Goal: Information Seeking & Learning: Learn about a topic

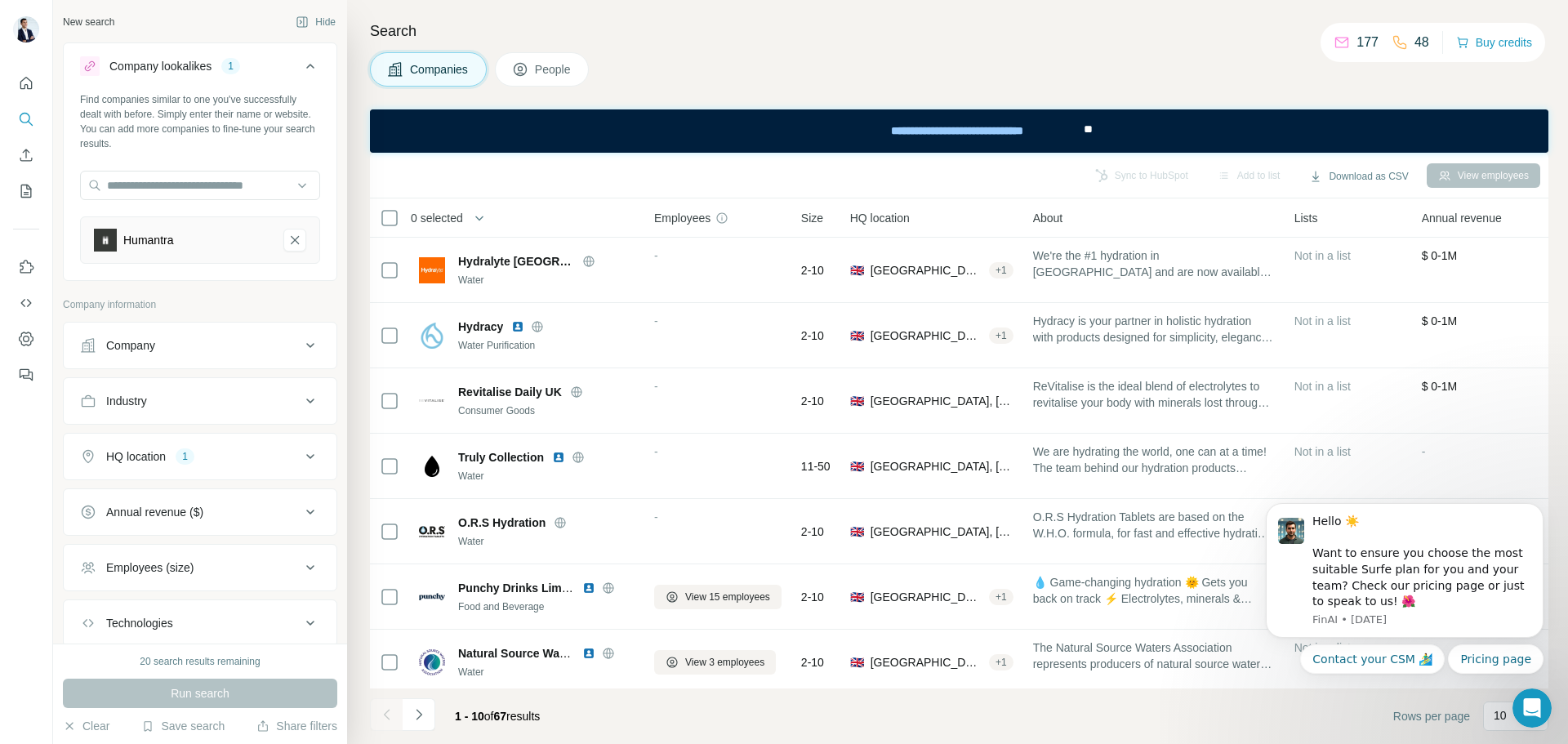
scroll to position [210, 0]
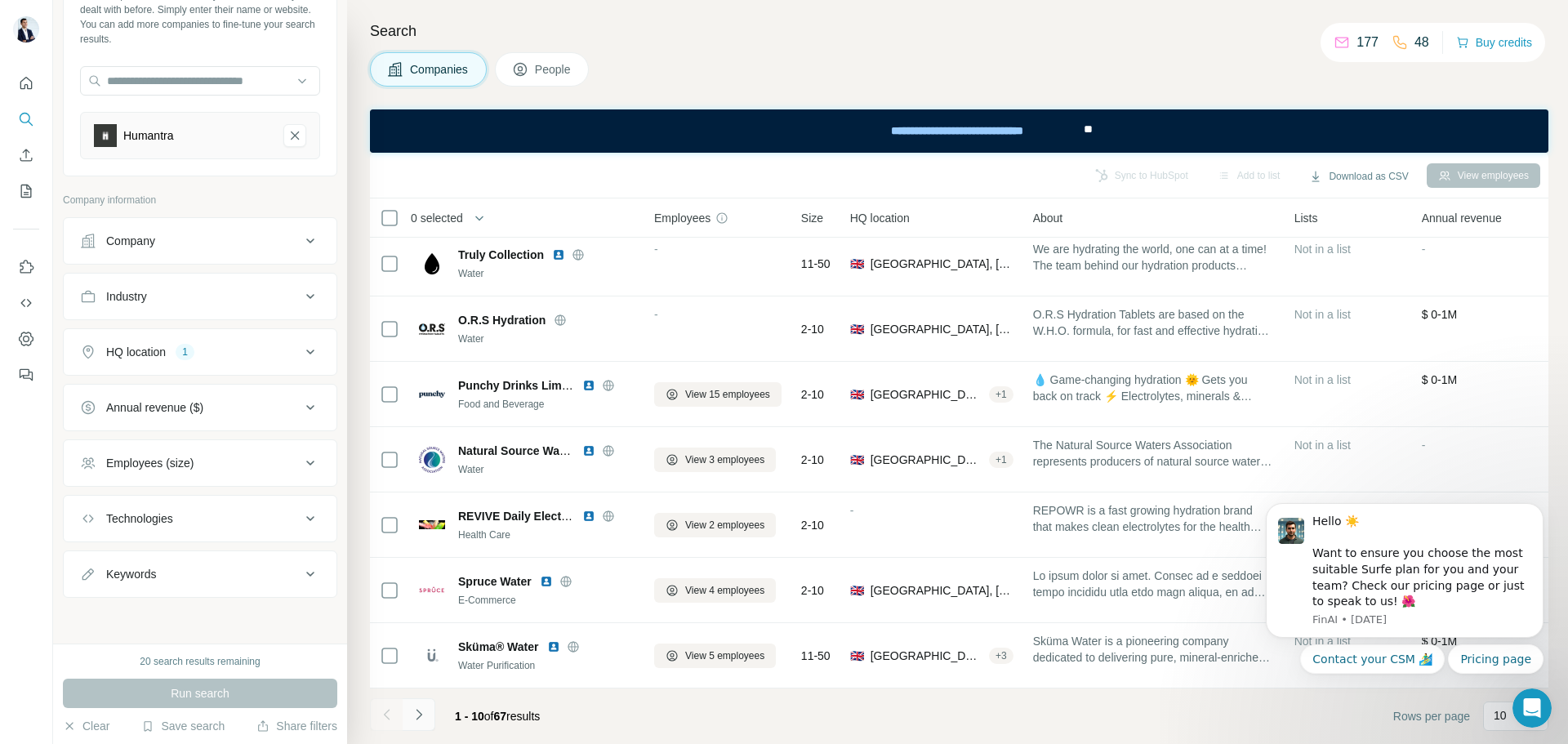
click at [421, 724] on button "Navigate to next page" at bounding box center [419, 715] width 33 height 33
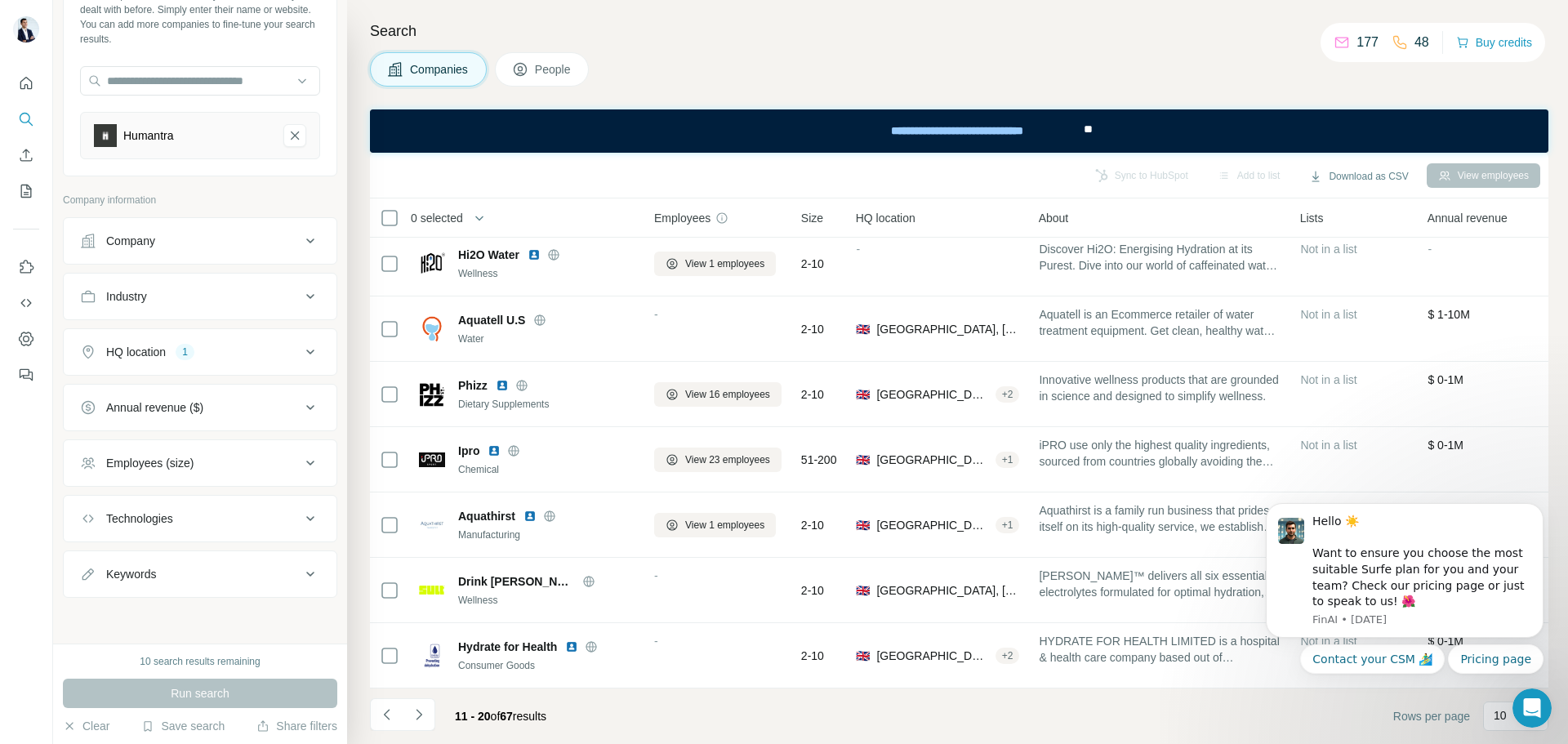
scroll to position [0, 0]
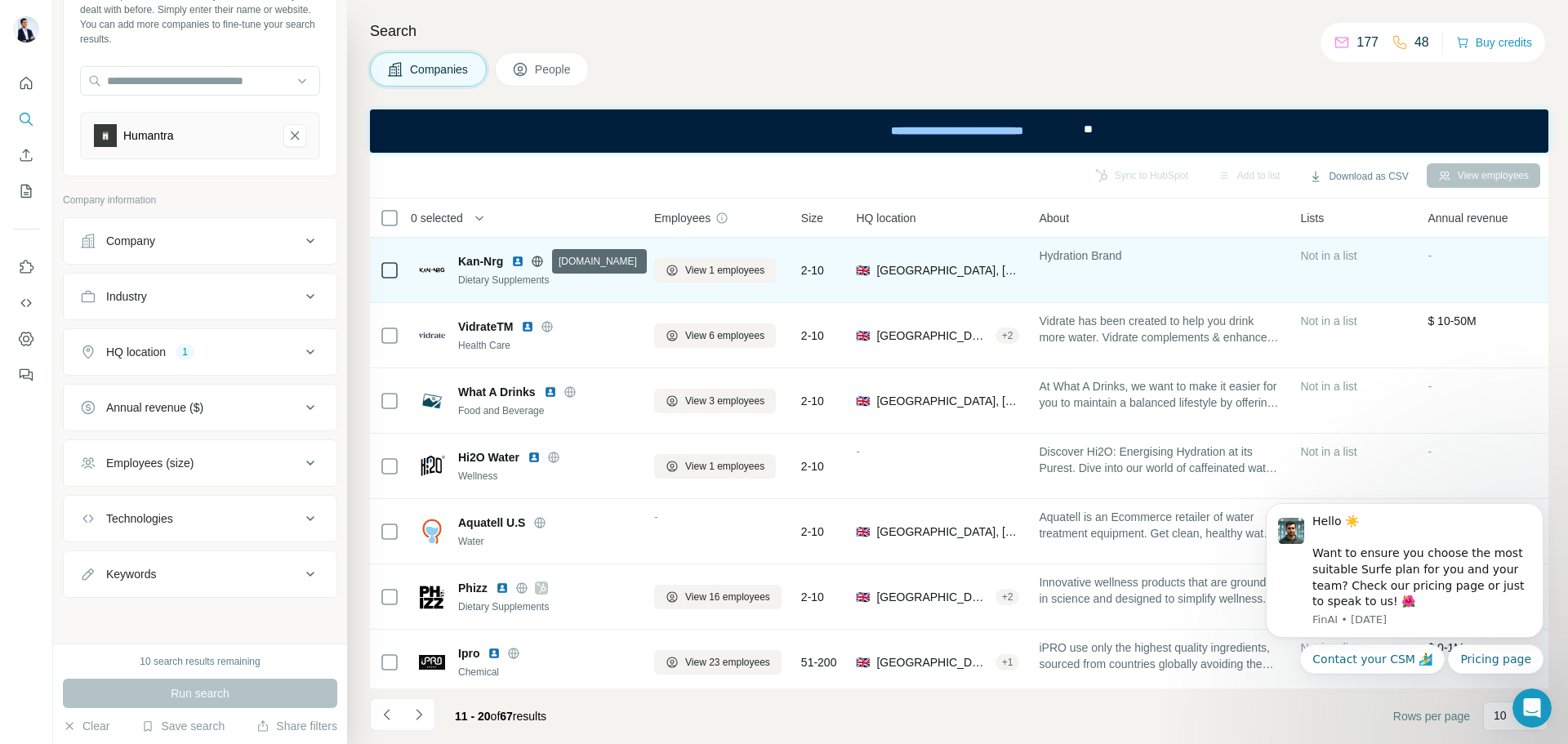
click at [538, 263] on icon at bounding box center [537, 261] width 13 height 13
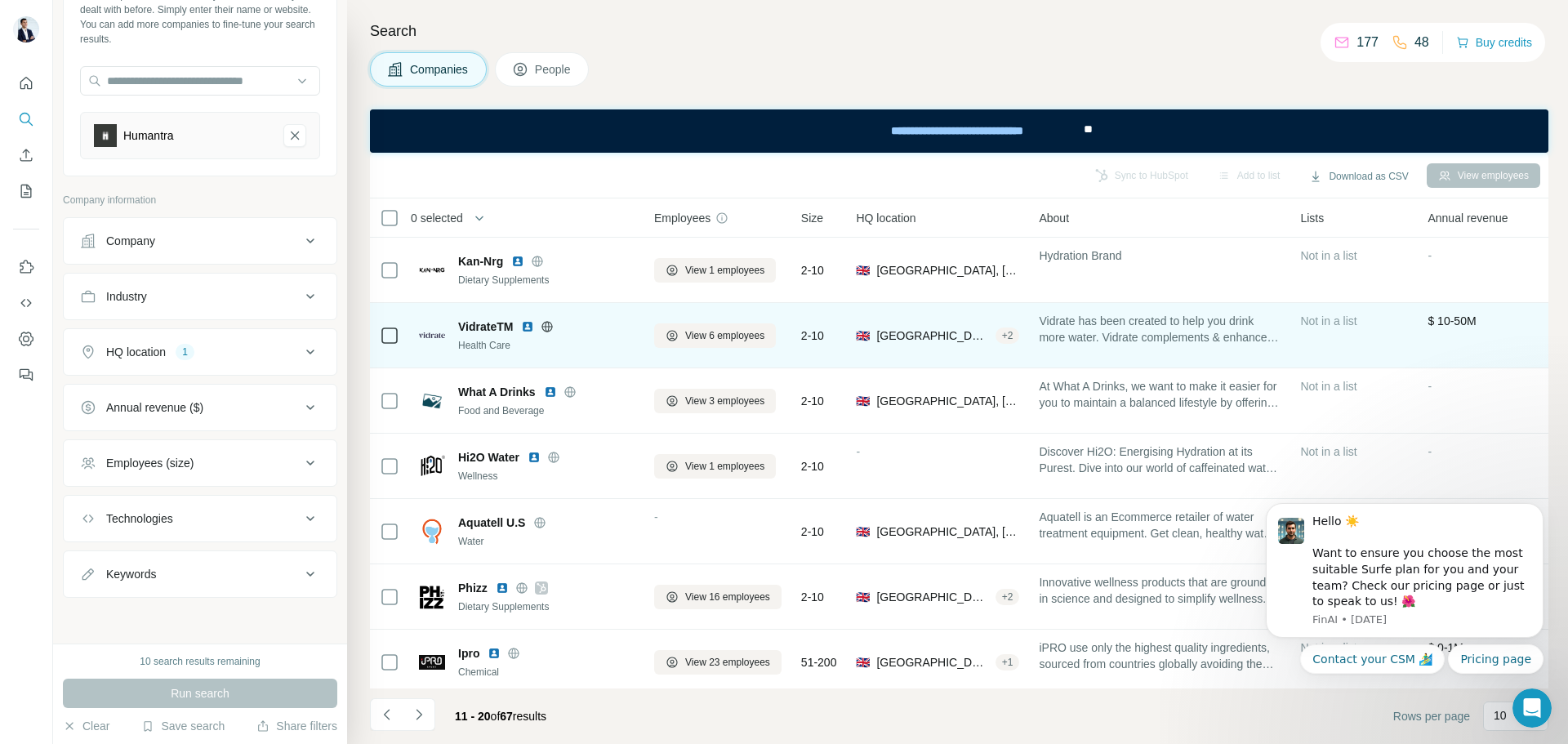
click at [549, 326] on icon at bounding box center [547, 326] width 4 height 11
click at [526, 326] on img at bounding box center [527, 327] width 13 height 13
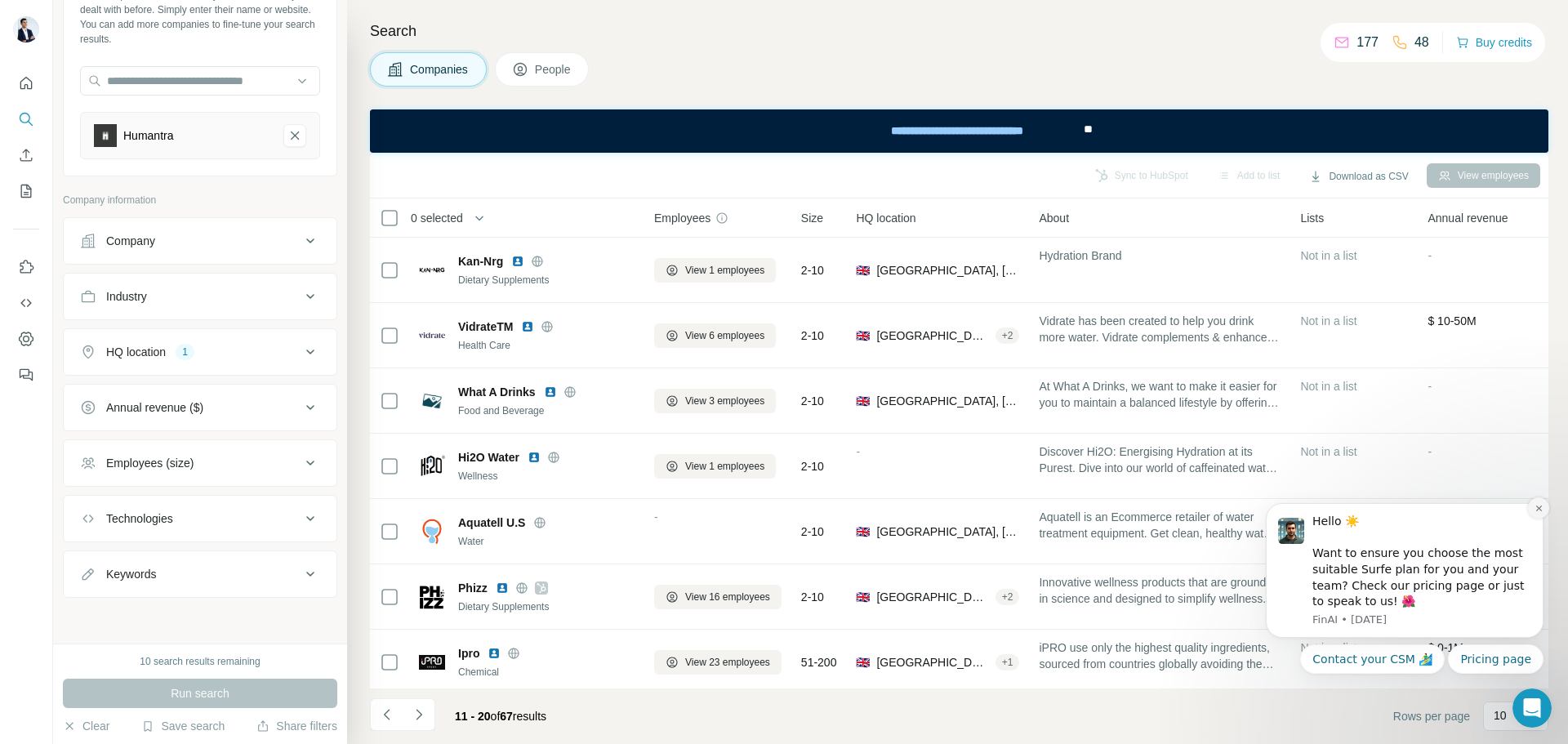
click at [1533, 500] on button "Dismiss notification" at bounding box center [1539, 507] width 21 height 21
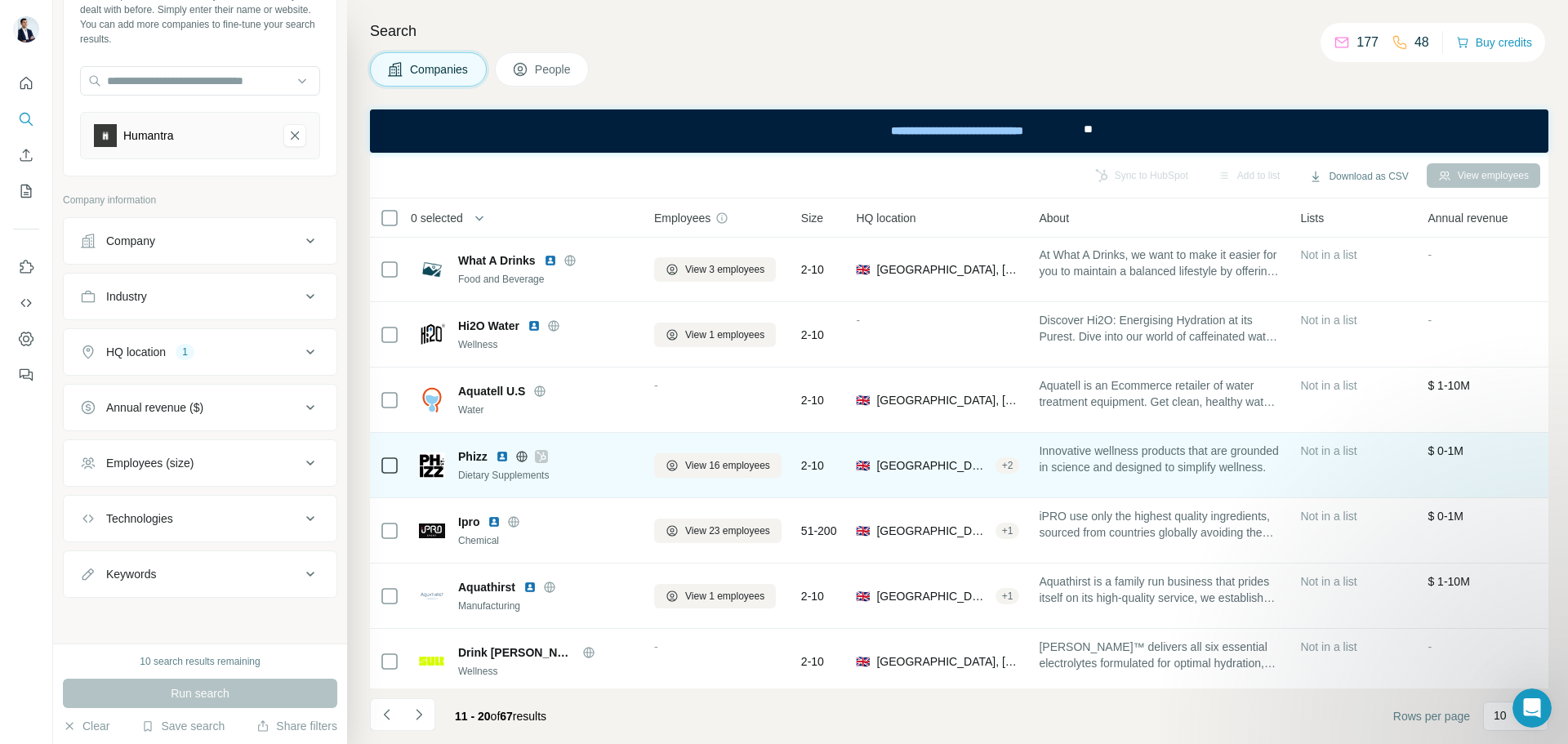
scroll to position [82, 0]
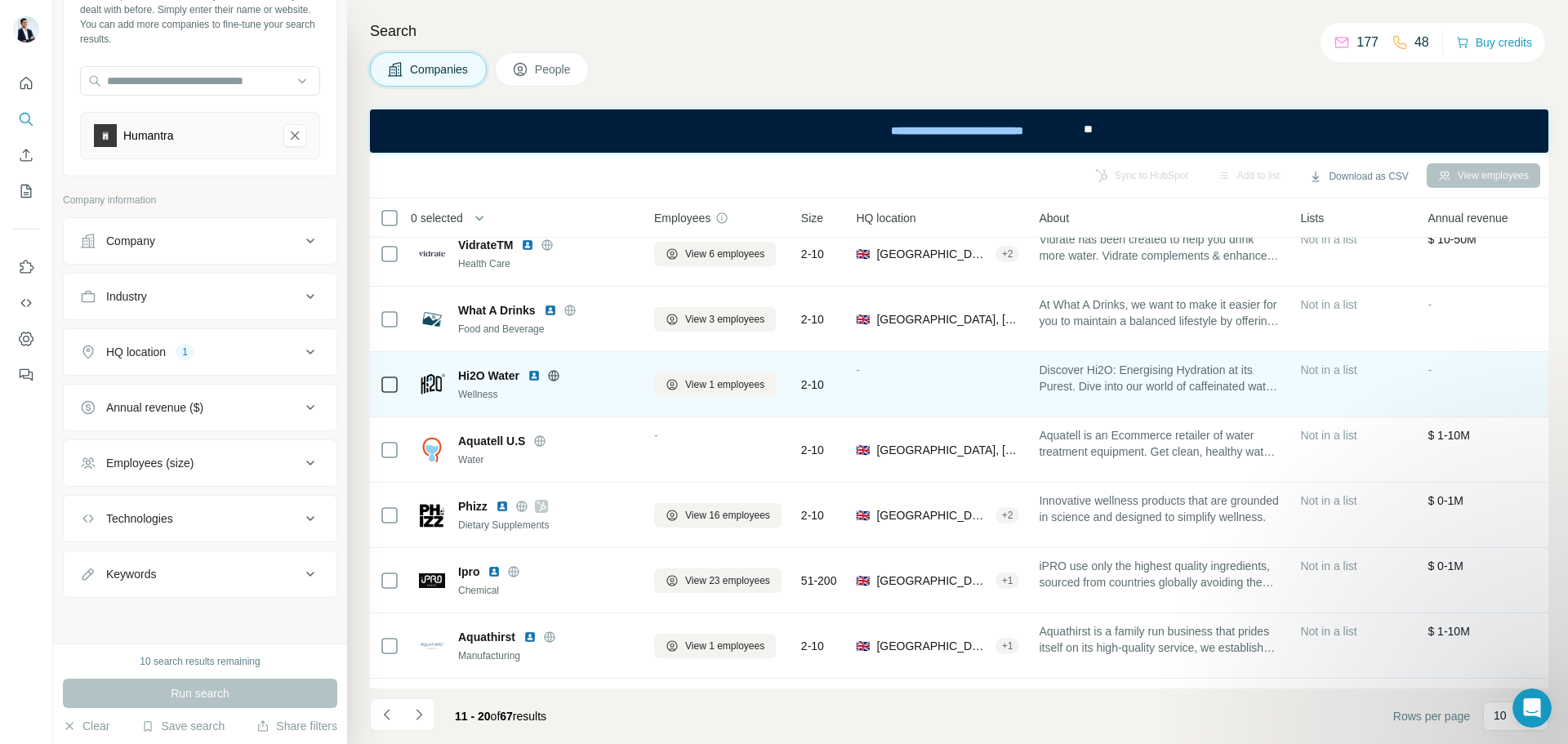
click at [554, 376] on icon at bounding box center [553, 375] width 4 height 11
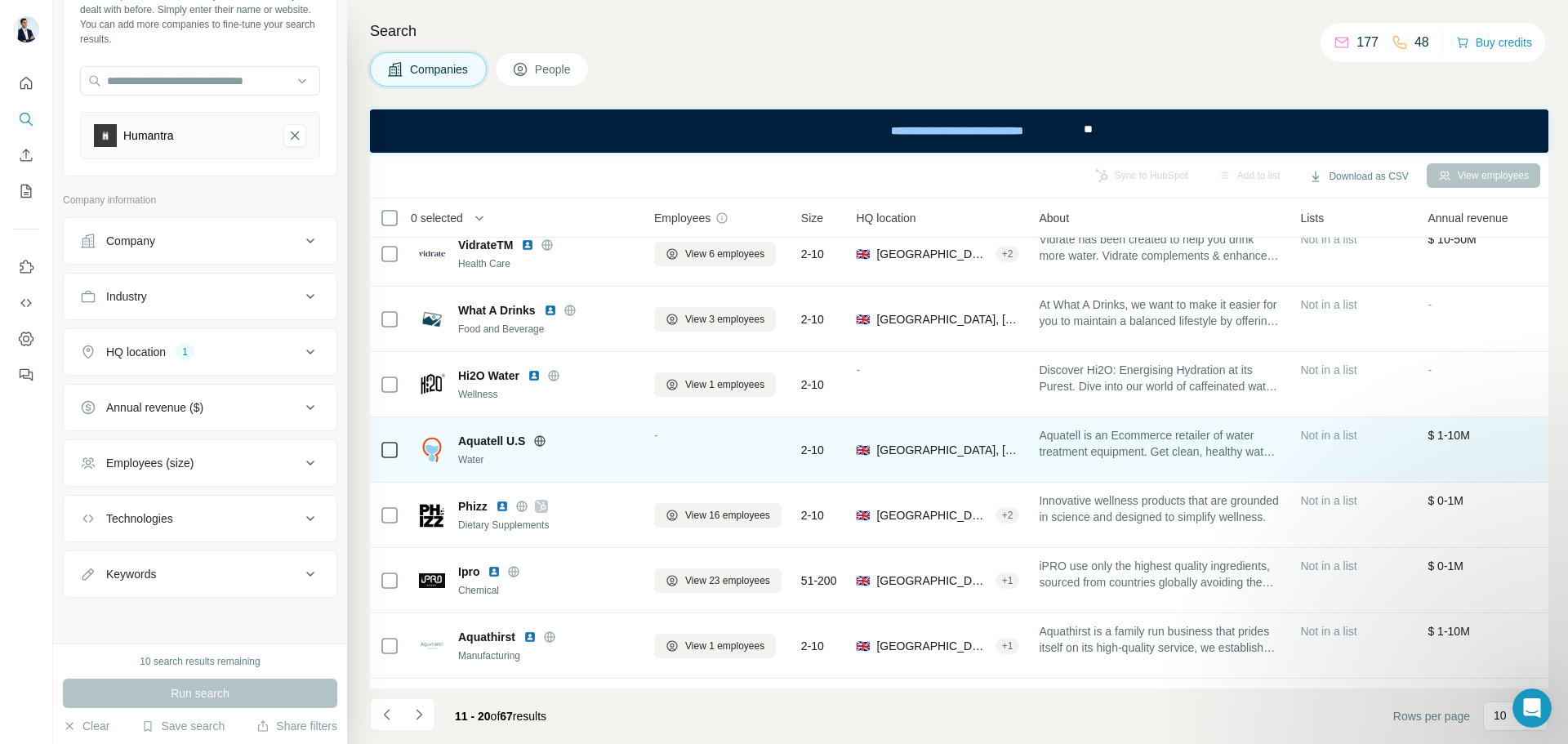
click at [545, 435] on icon at bounding box center [540, 441] width 13 height 13
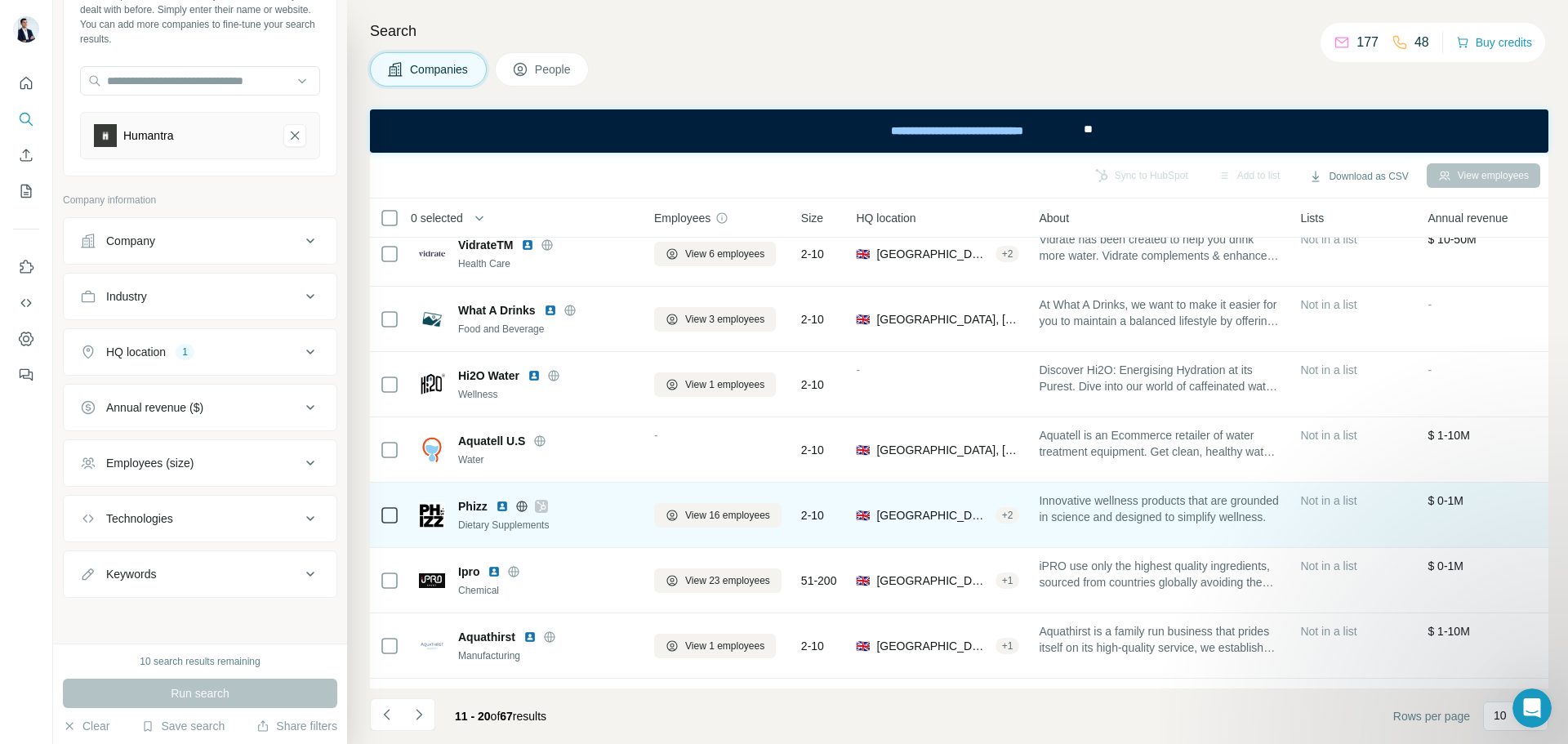
click at [522, 506] on icon at bounding box center [521, 505] width 11 height 1
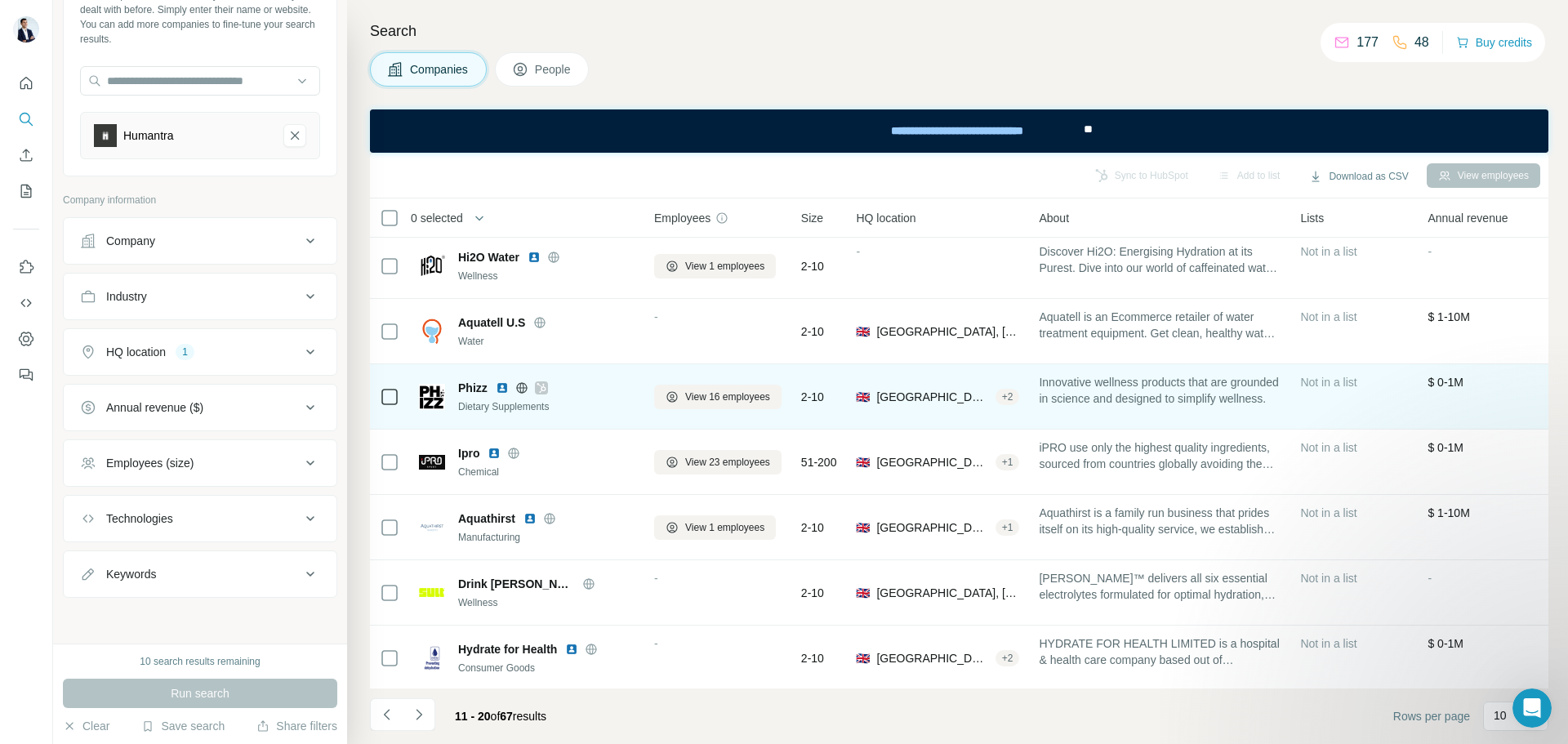
scroll to position [210, 0]
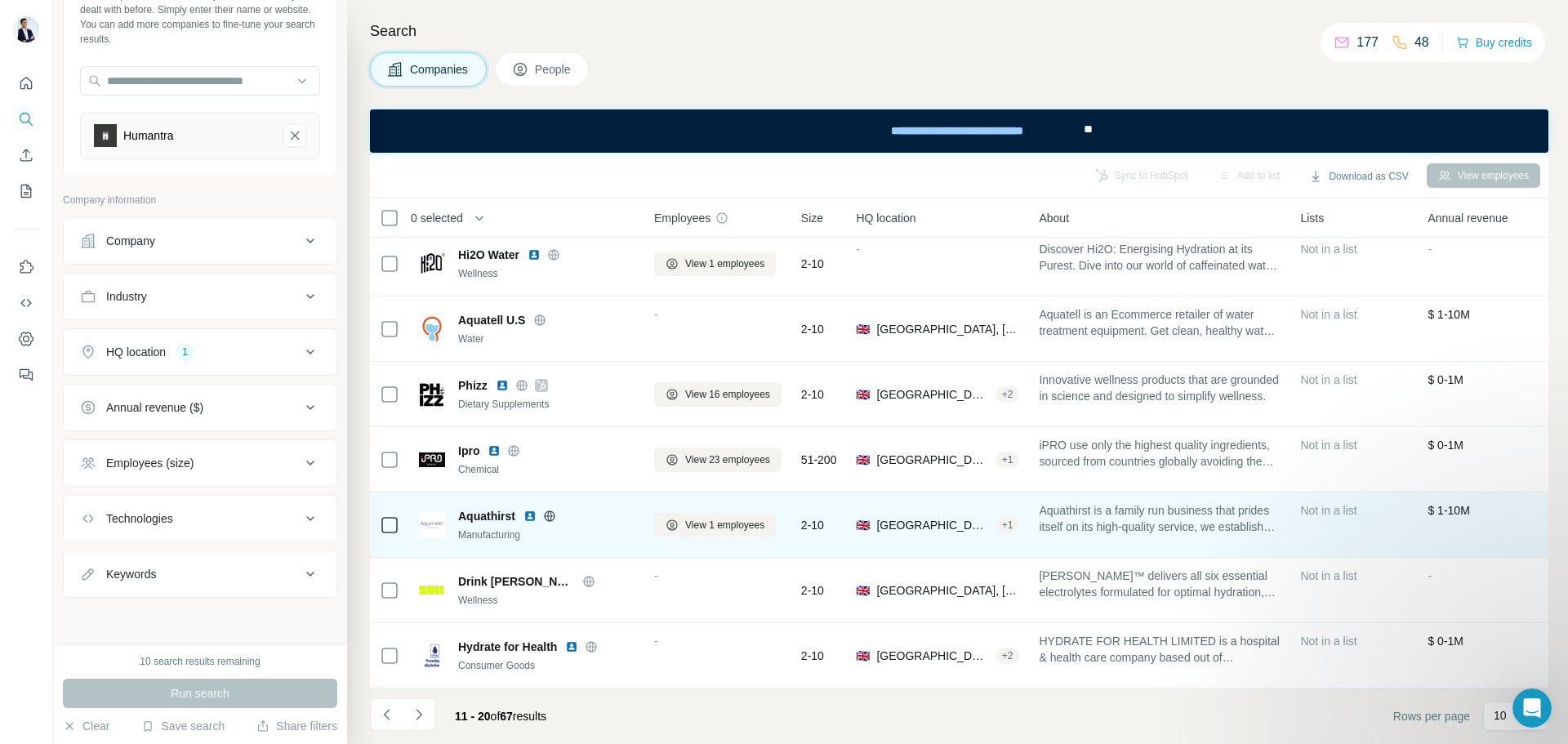
click at [554, 509] on icon at bounding box center [549, 516] width 13 height 13
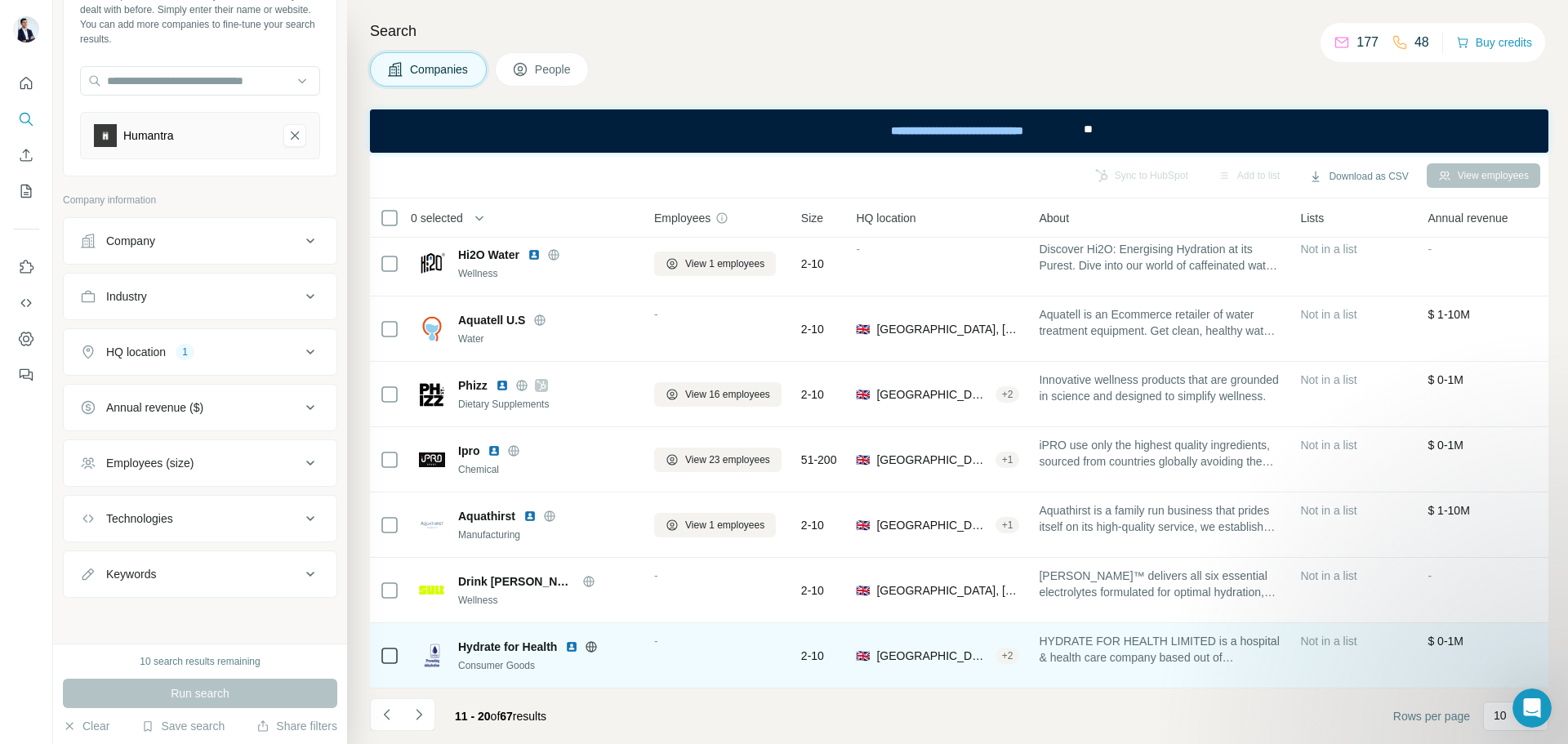
click at [594, 640] on icon at bounding box center [591, 647] width 13 height 13
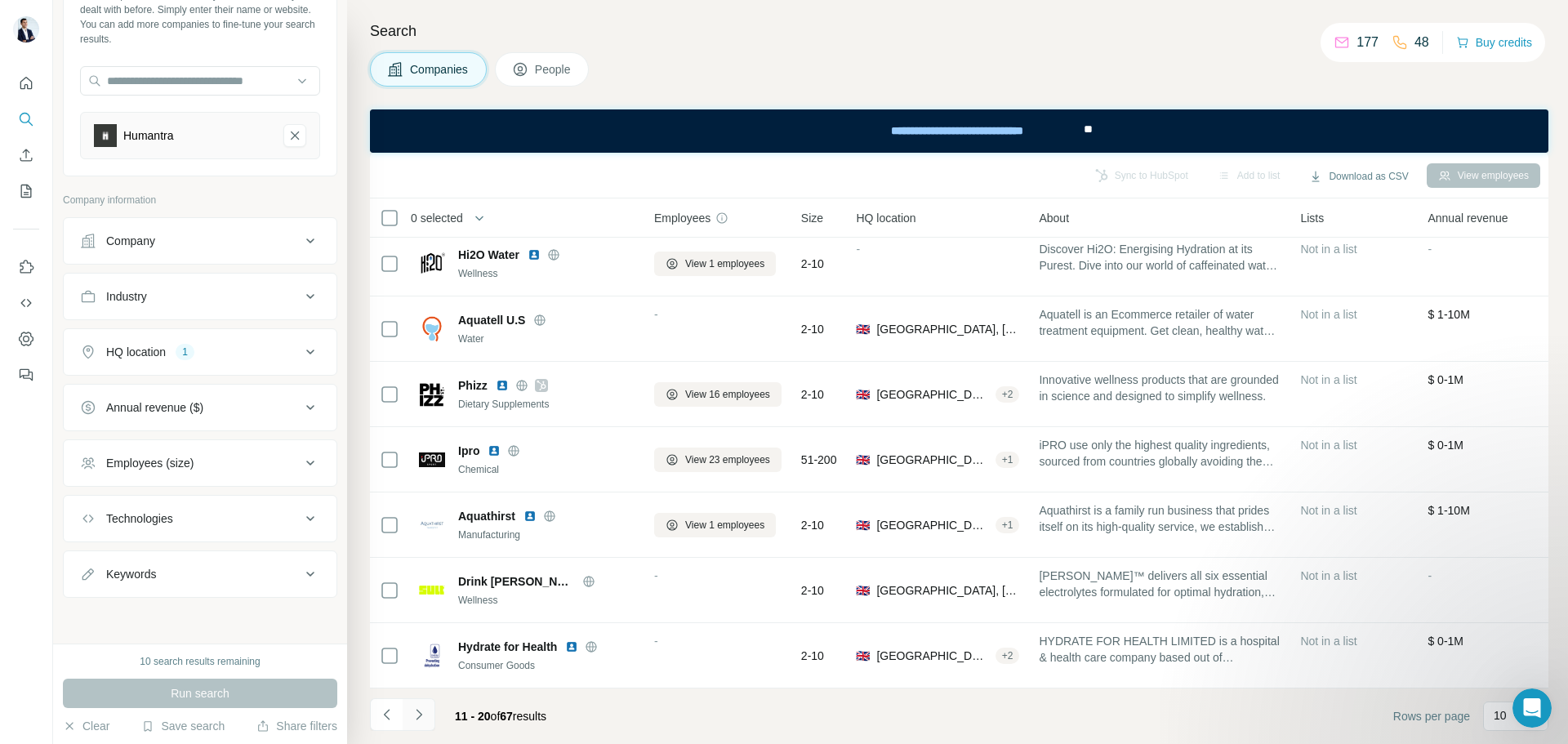
click at [427, 710] on button "Navigate to next page" at bounding box center [419, 715] width 33 height 33
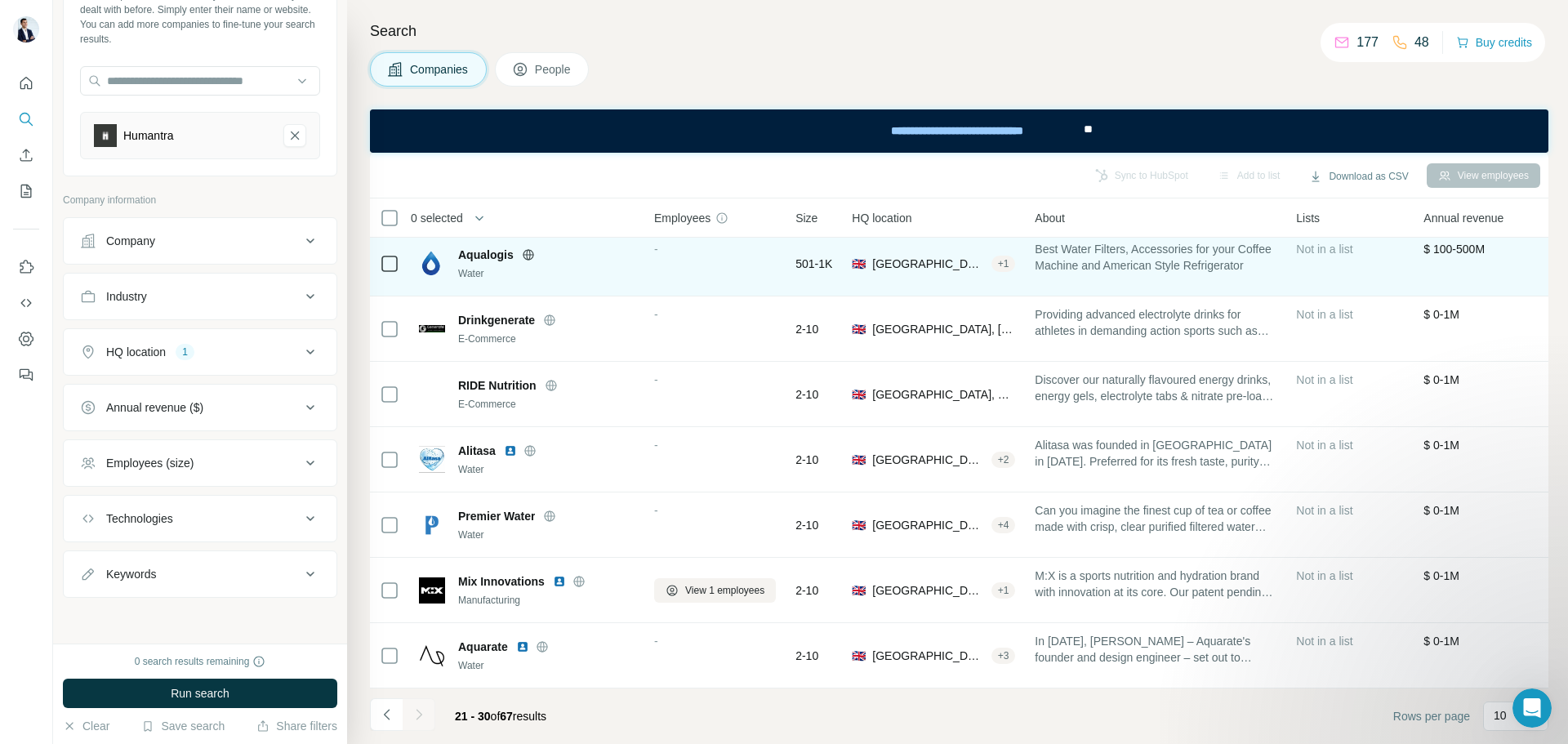
scroll to position [0, 0]
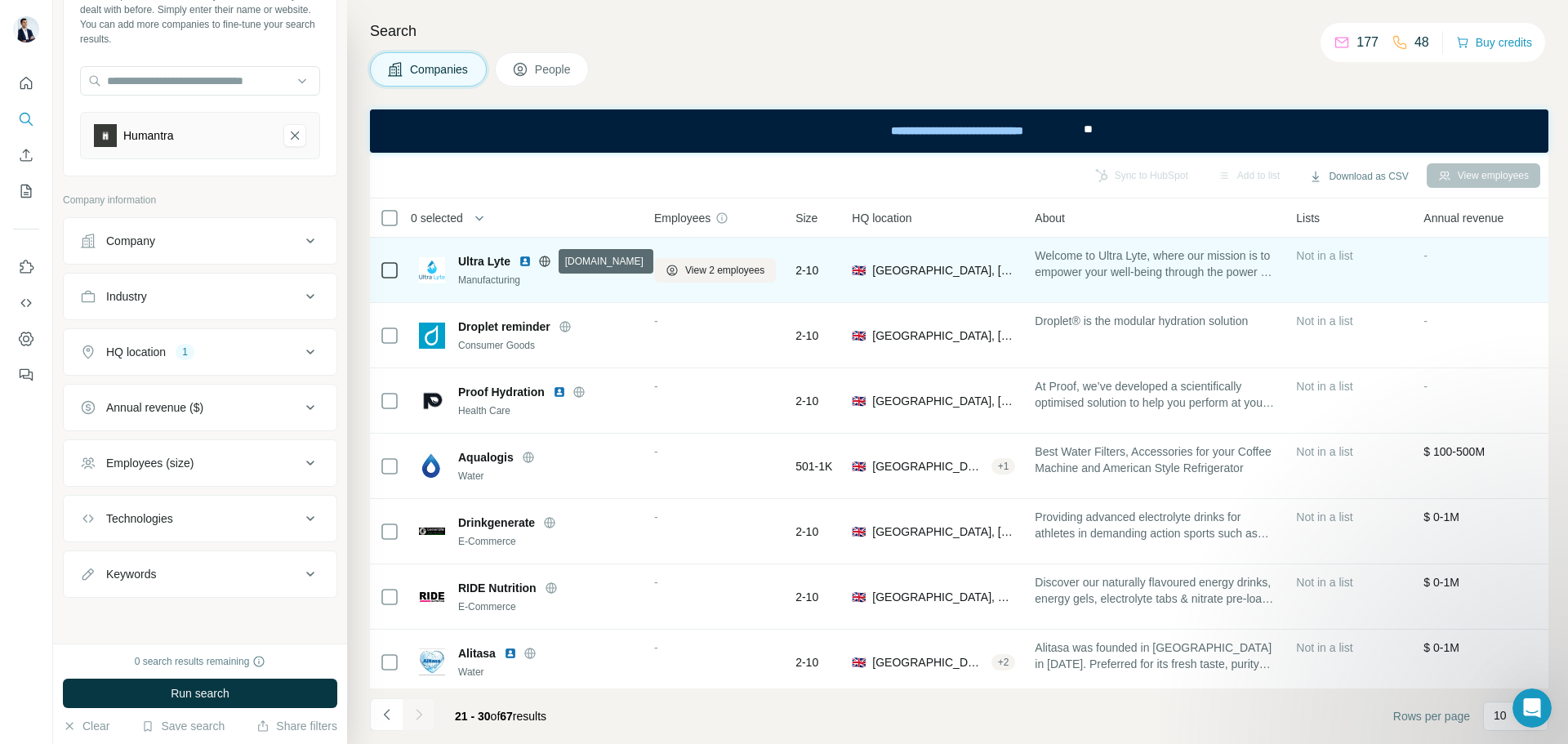
click at [546, 260] on icon at bounding box center [545, 260] width 11 height 1
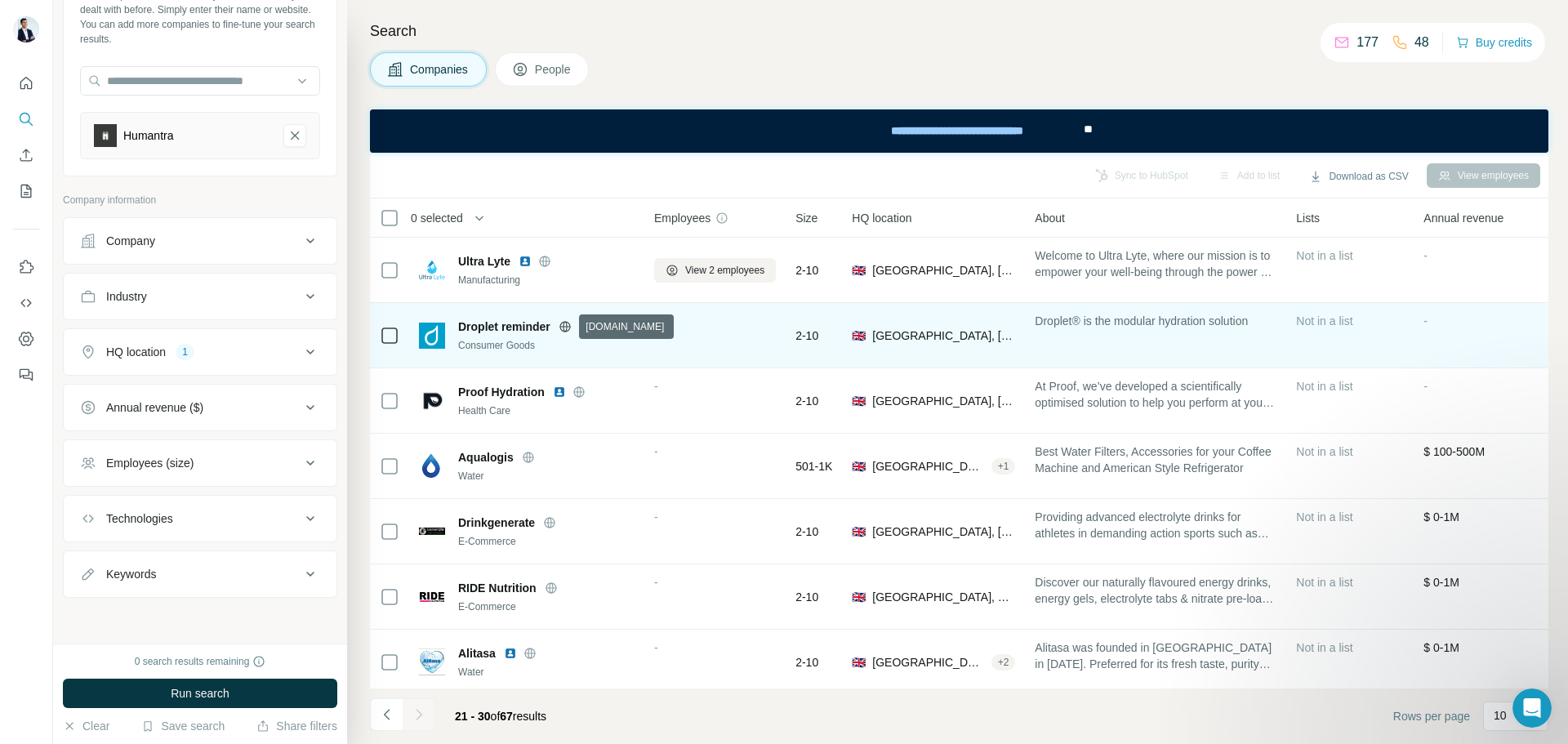
click at [568, 326] on icon at bounding box center [564, 326] width 11 height 1
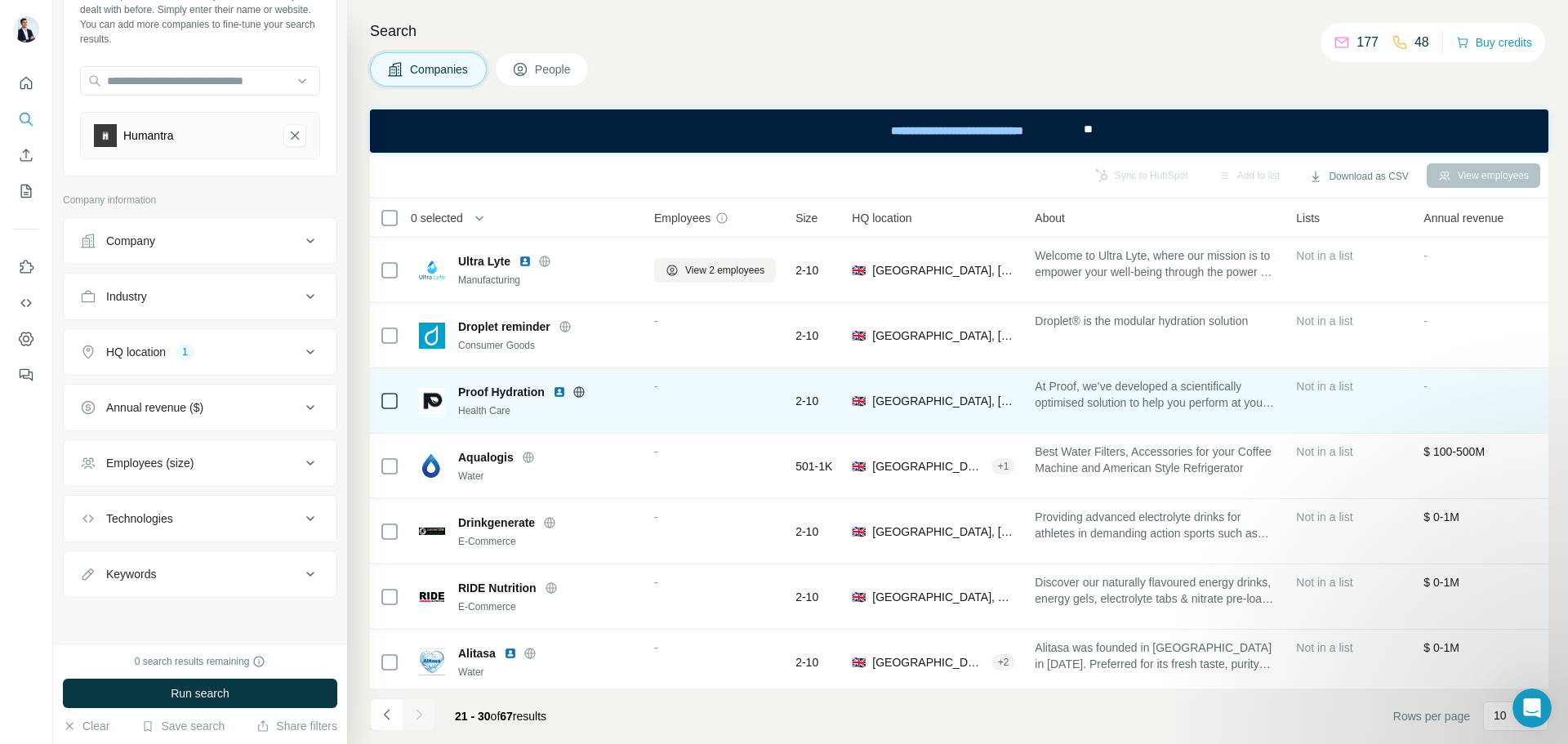
click at [576, 392] on icon at bounding box center [578, 391] width 11 height 1
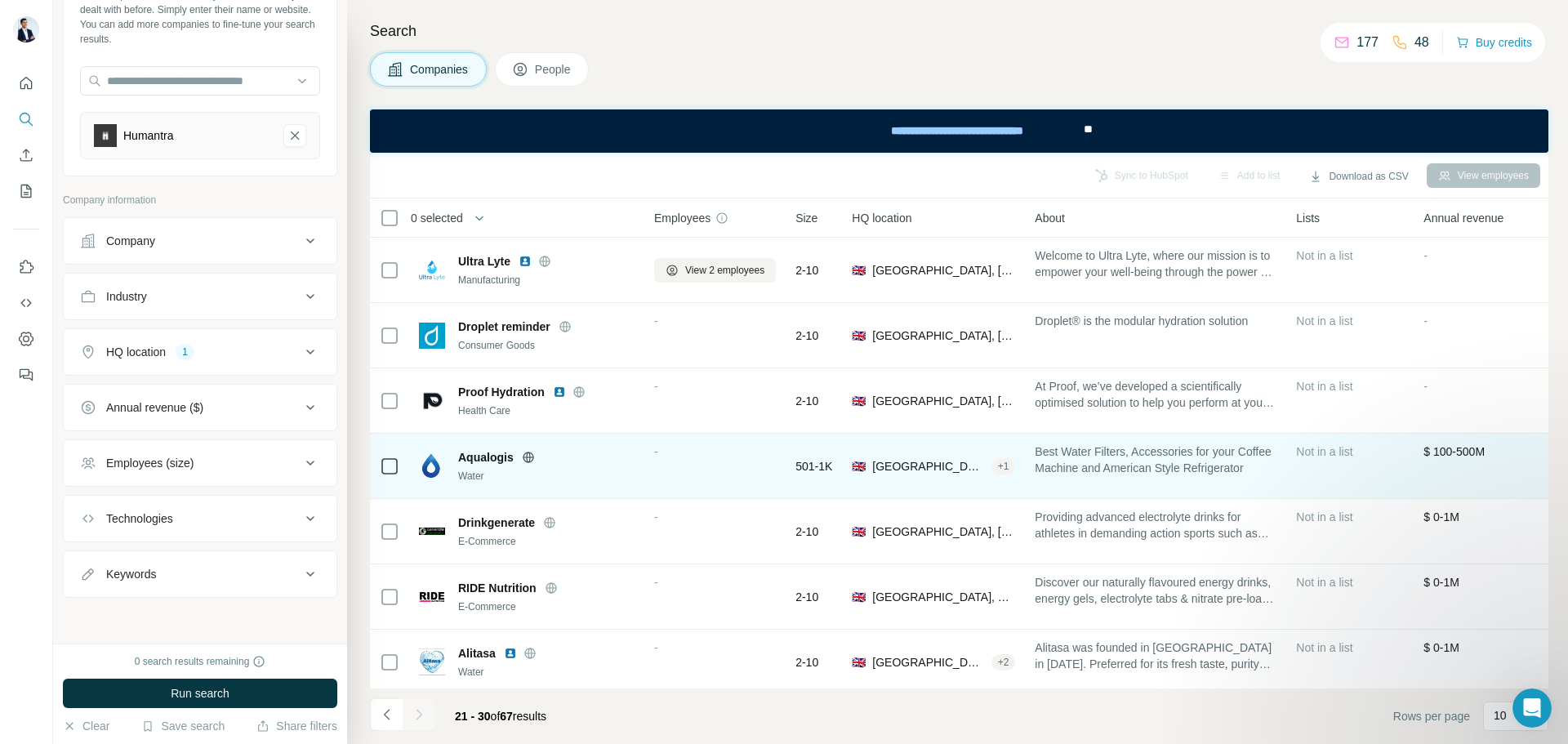
click at [523, 458] on icon at bounding box center [528, 458] width 13 height 13
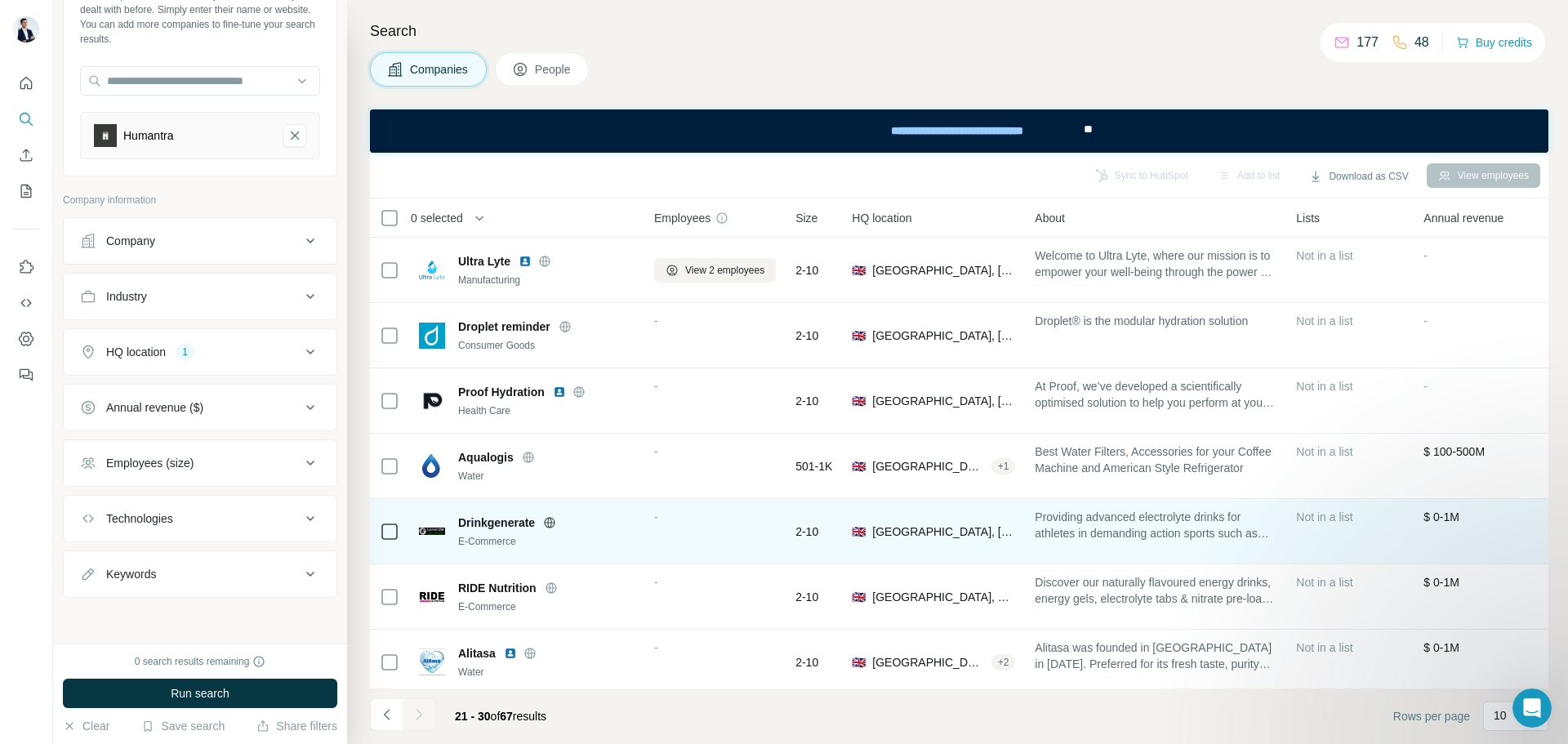
click at [549, 518] on icon at bounding box center [549, 522] width 13 height 13
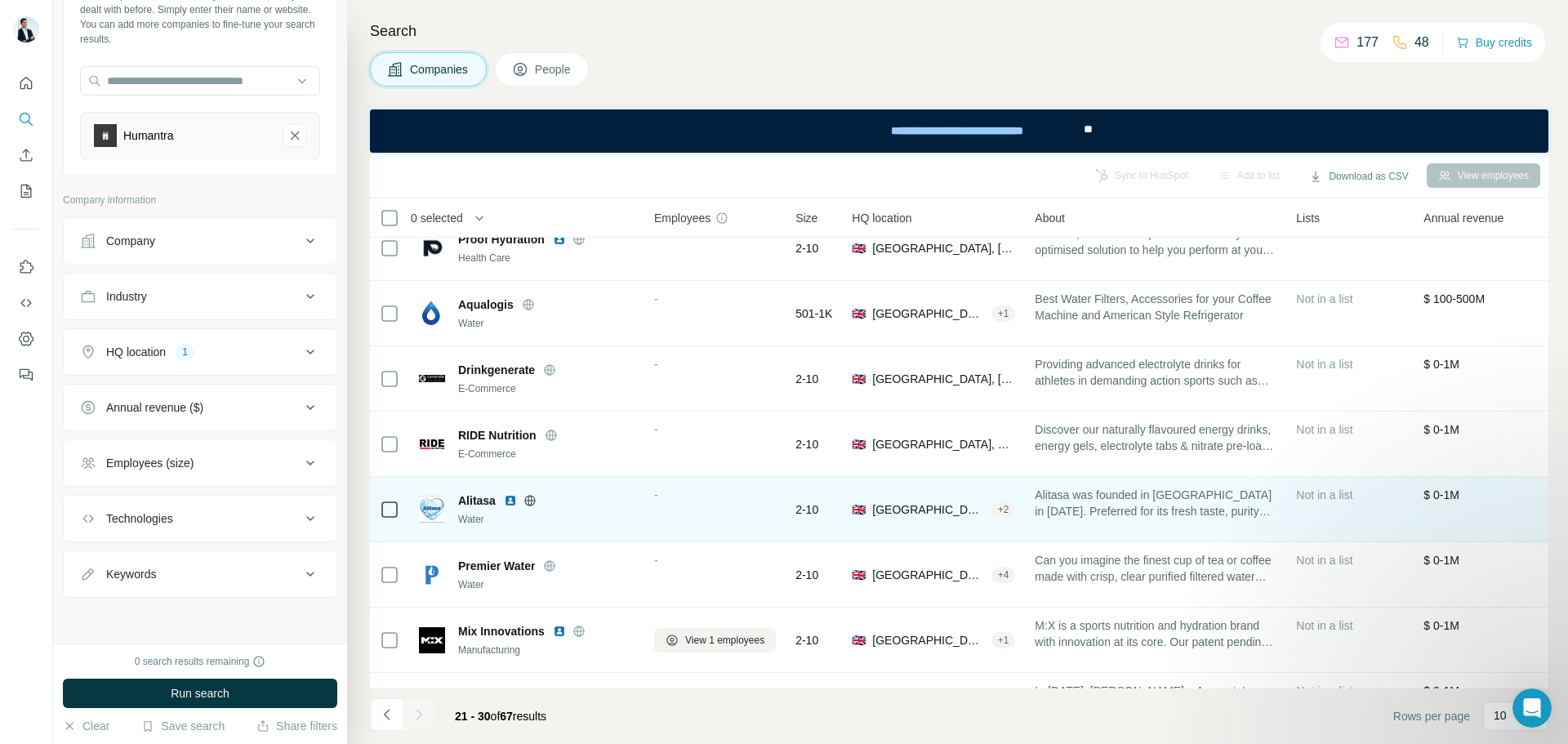
scroll to position [163, 0]
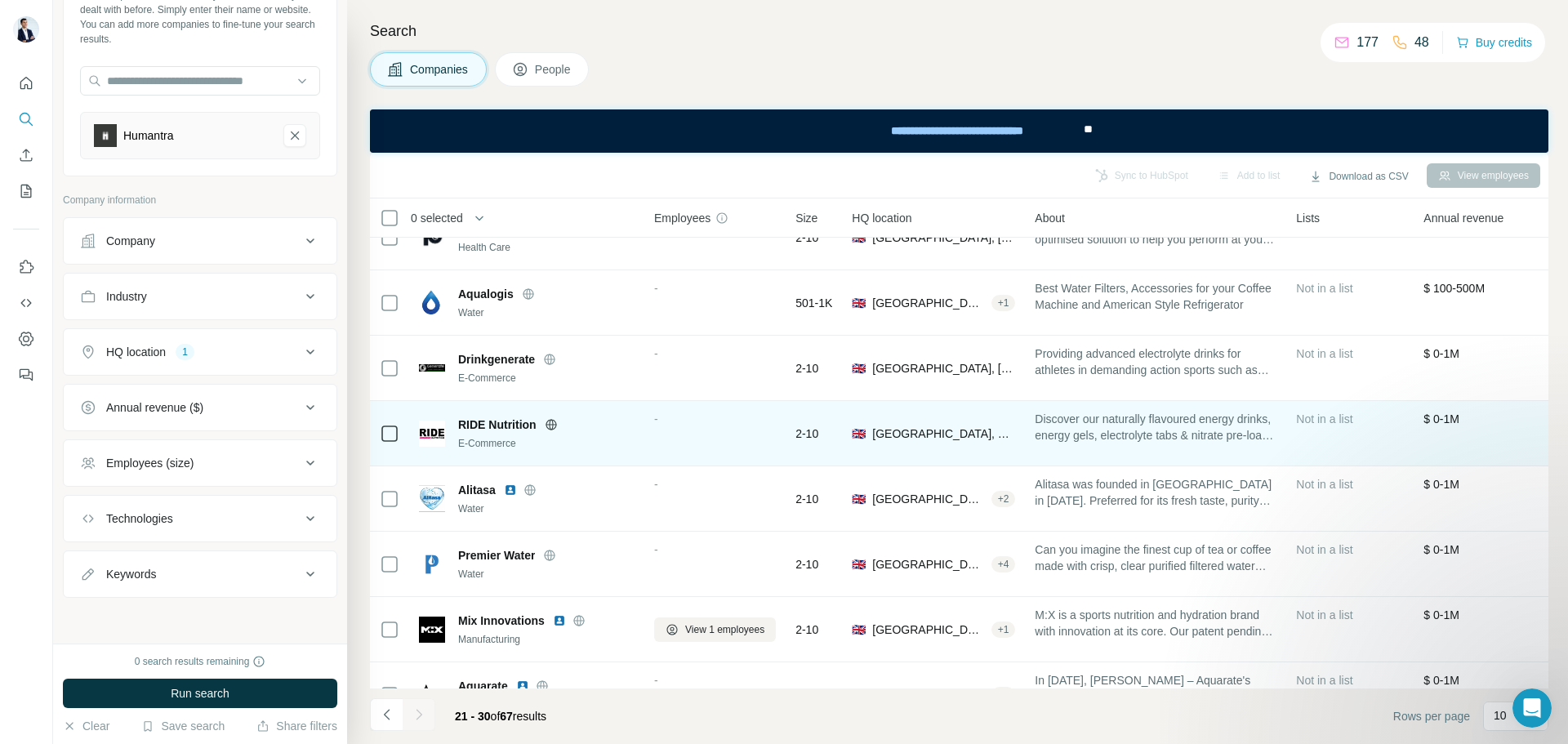
click at [552, 418] on icon at bounding box center [551, 425] width 13 height 13
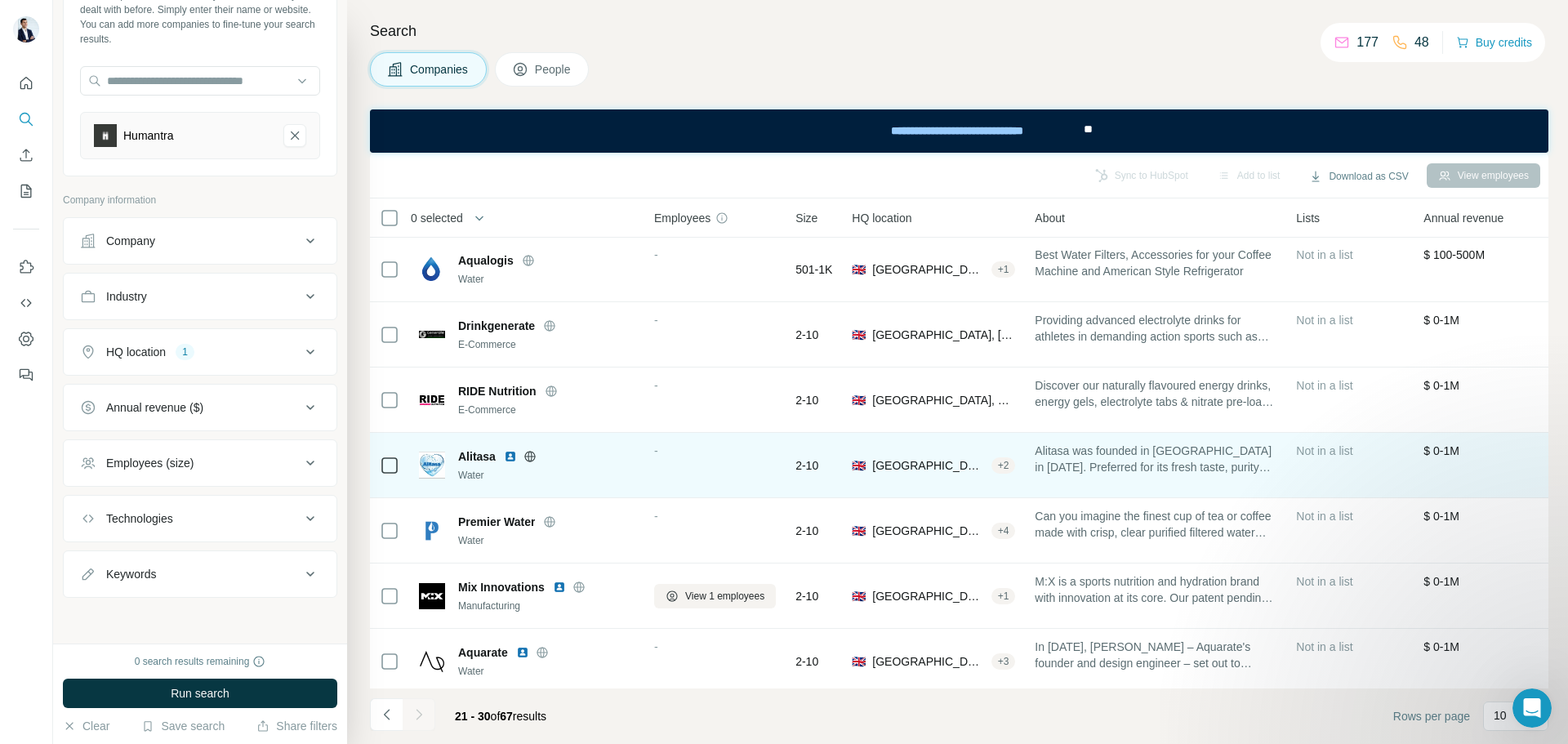
scroll to position [210, 0]
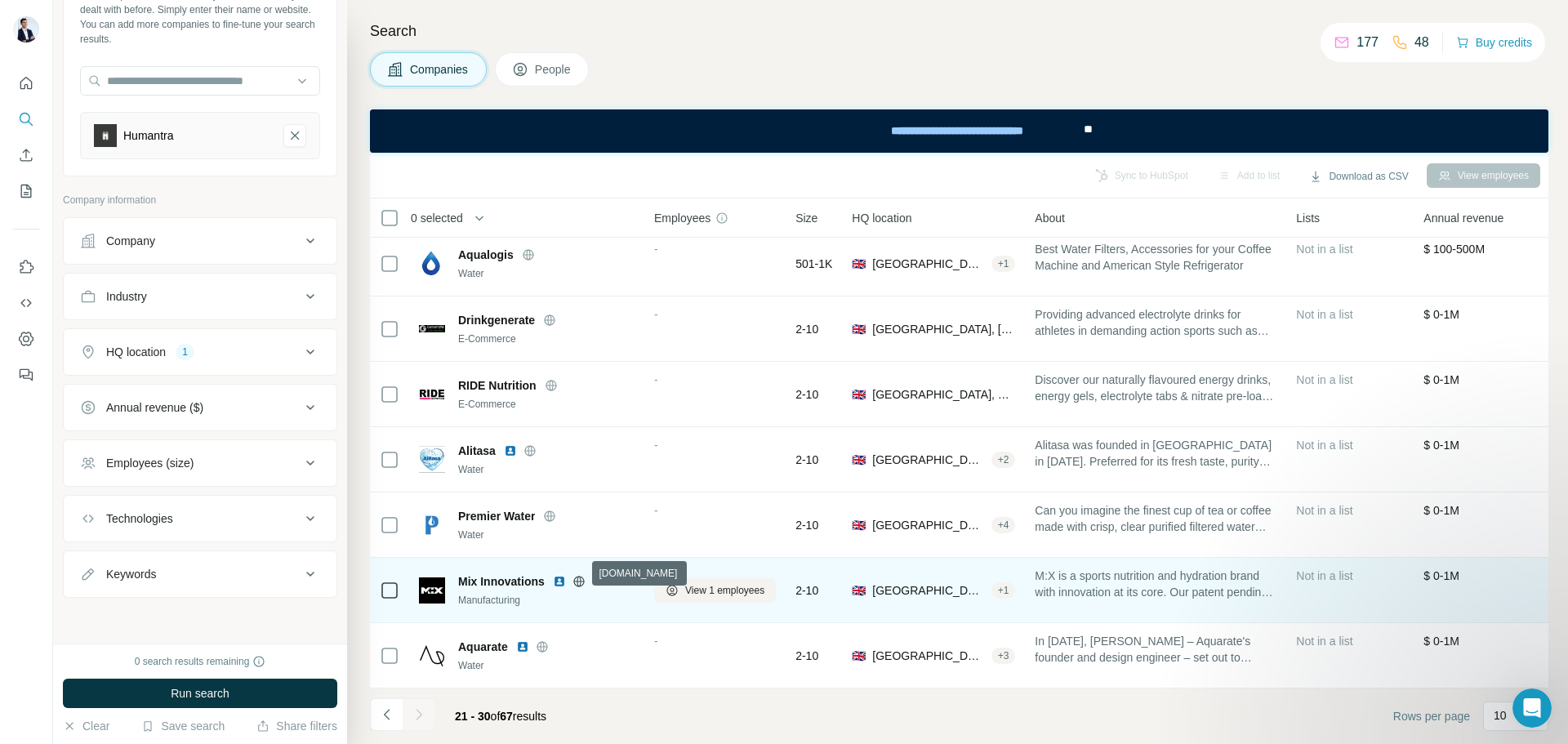
click at [580, 576] on icon at bounding box center [579, 581] width 13 height 13
click at [554, 575] on img at bounding box center [559, 581] width 13 height 13
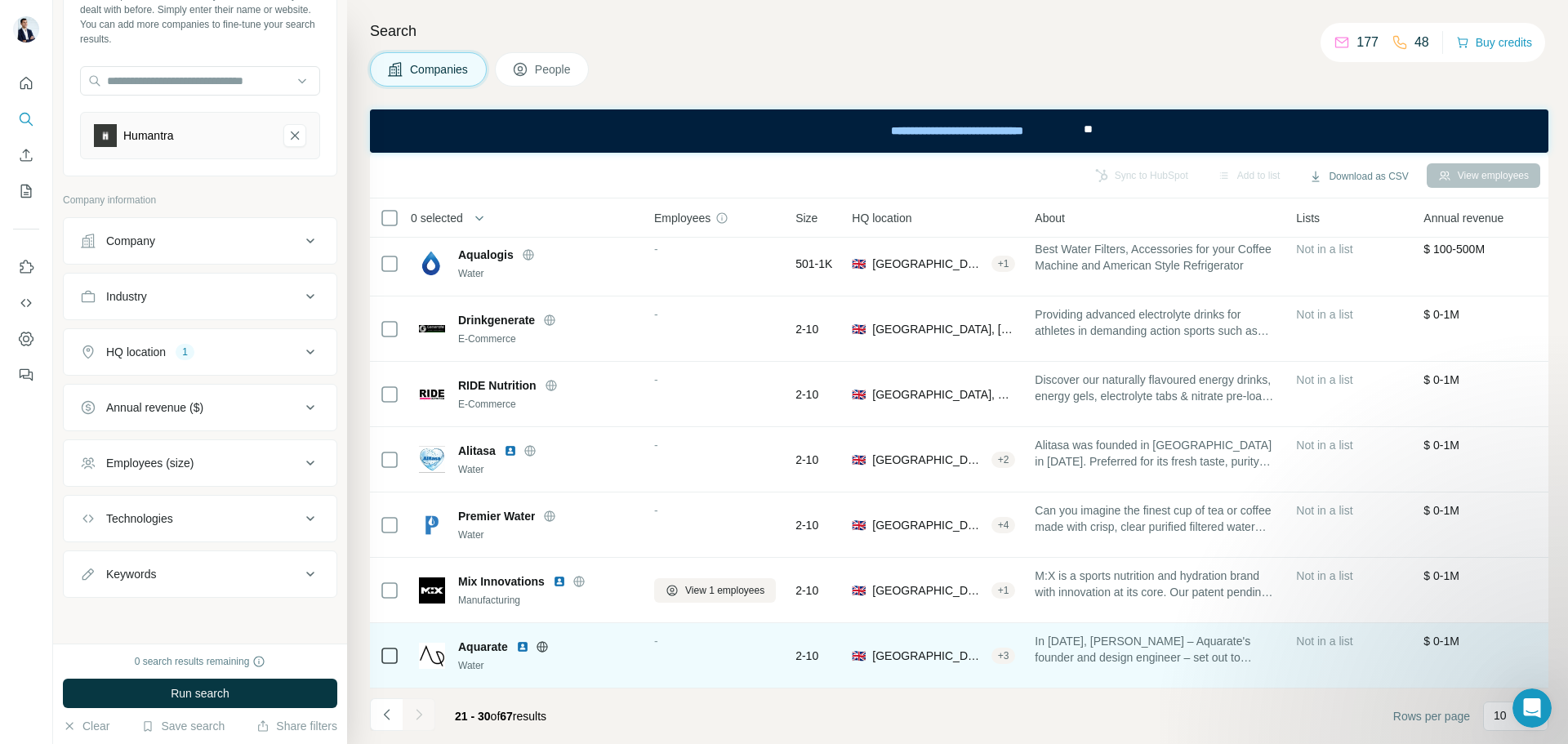
click at [547, 646] on icon at bounding box center [541, 646] width 11 height 1
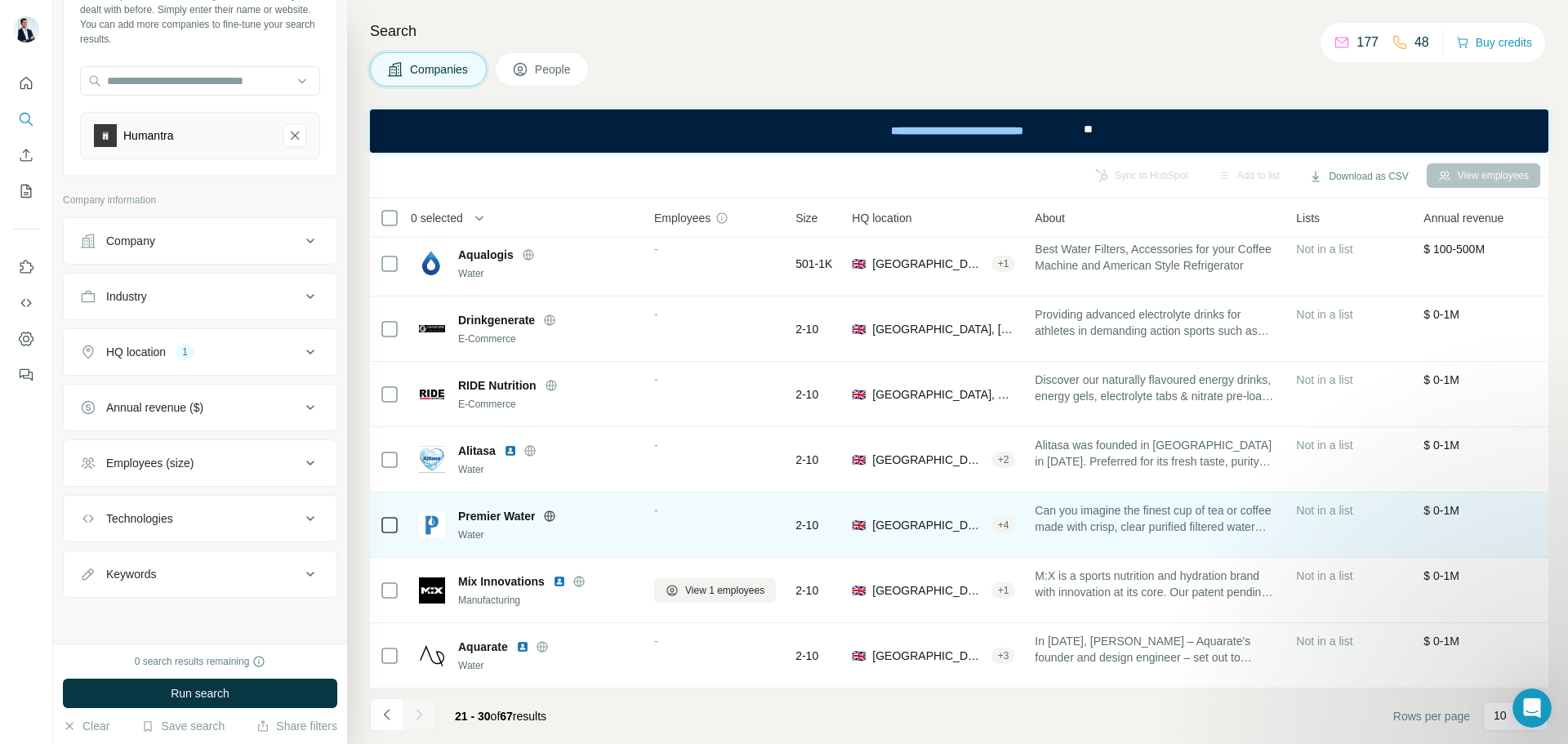
click at [554, 509] on icon at bounding box center [549, 516] width 13 height 13
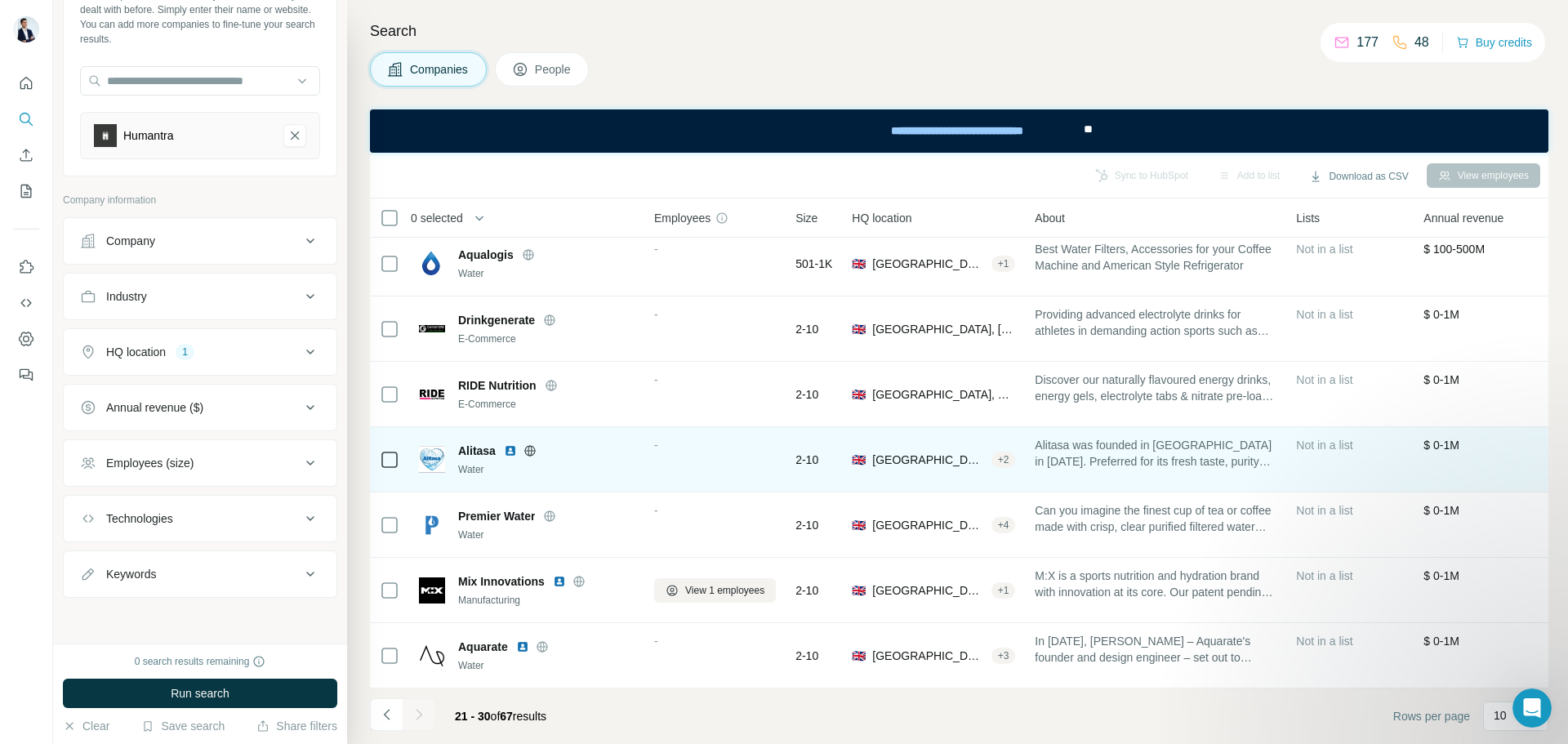
click at [531, 444] on icon at bounding box center [530, 451] width 13 height 13
